Goal: Task Accomplishment & Management: Manage account settings

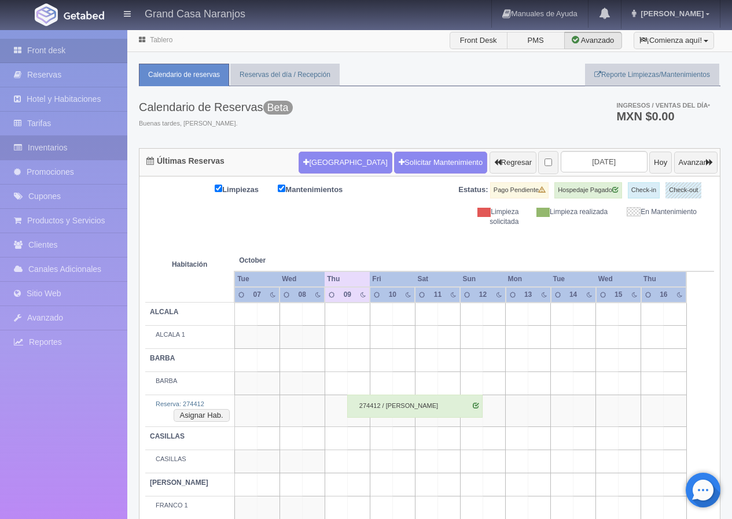
click at [64, 149] on link "Inventarios" at bounding box center [63, 148] width 127 height 24
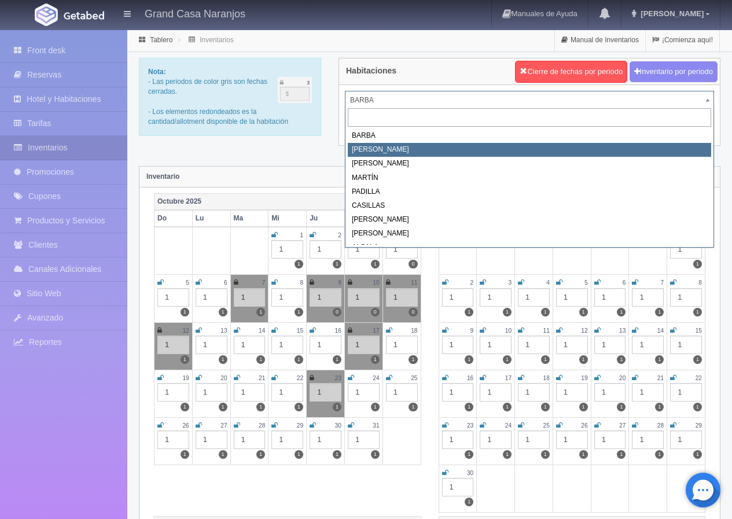
select select "2060"
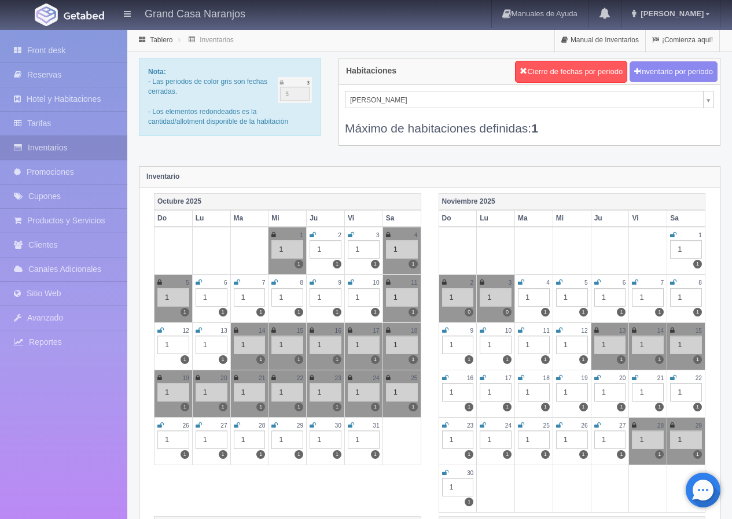
click at [447, 426] on icon at bounding box center [445, 425] width 6 height 7
click at [672, 376] on icon at bounding box center [673, 377] width 6 height 7
